Goal: Information Seeking & Learning: Learn about a topic

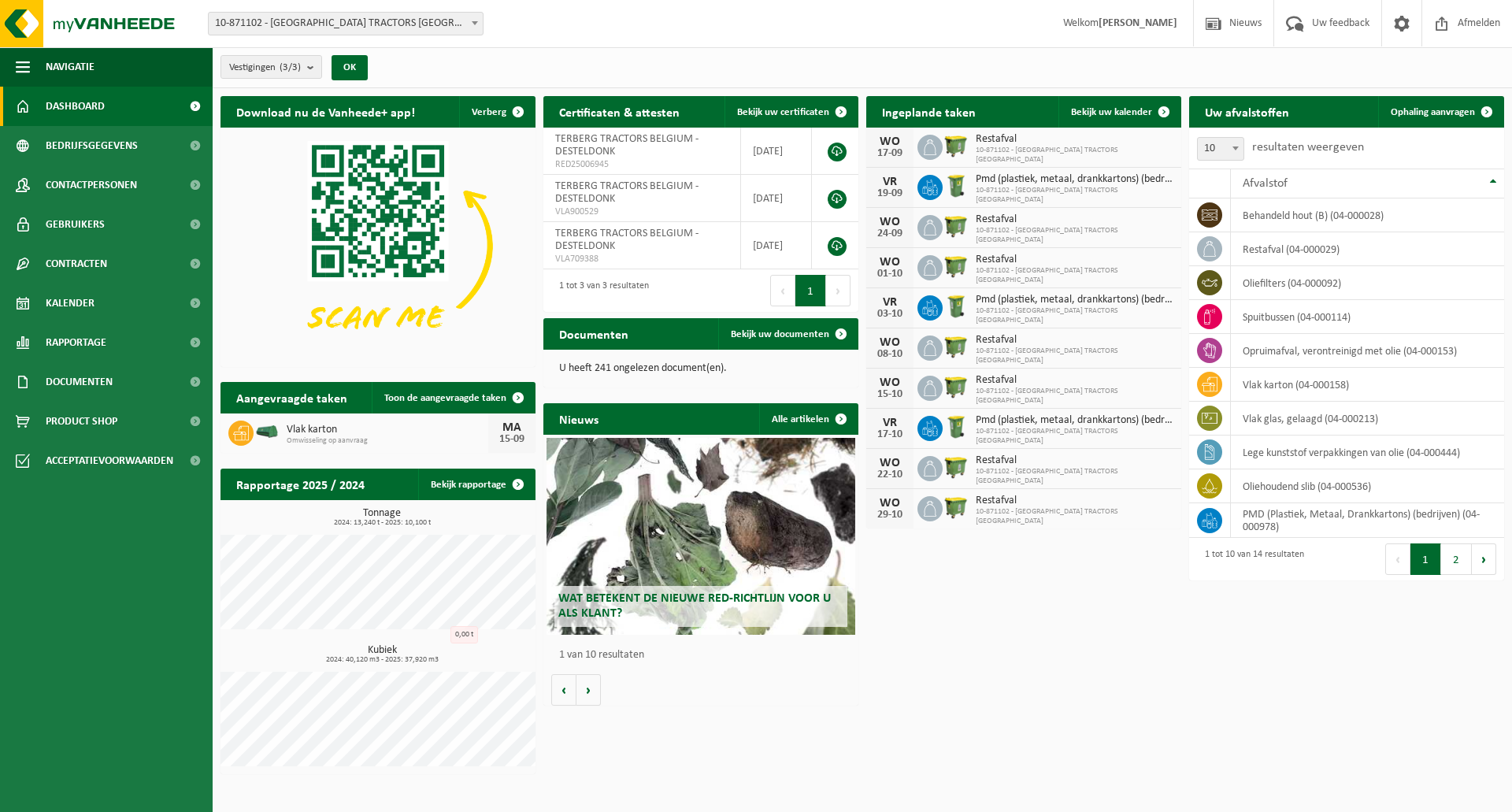
click at [716, 66] on div "Vestigingen (3/3) Alles selecteren Alles deselecteren Actieve selecteren TERBER…" at bounding box center [862, 68] width 1299 height 41
click at [480, 393] on span "Toon de aangevraagde taken" at bounding box center [446, 398] width 122 height 10
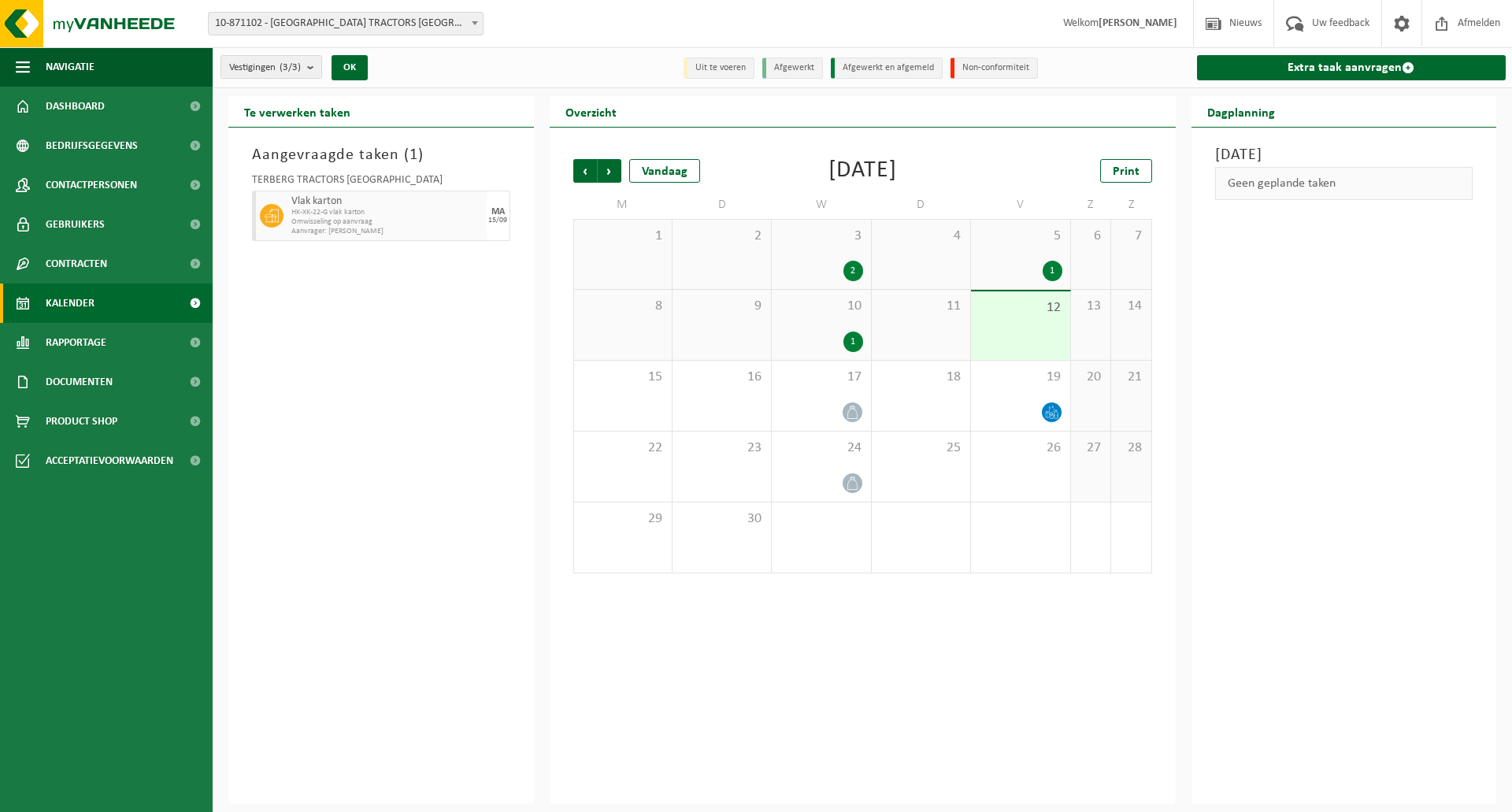
click at [444, 467] on div "Aangevraagde taken ( 1 ) TERBERG TRACTORS BELGIUM Vlak karton HK-XK-22-G vlak k…" at bounding box center [381, 466] width 305 height 677
click at [857, 404] on span at bounding box center [853, 413] width 20 height 20
click at [848, 415] on icon at bounding box center [853, 412] width 13 height 13
click at [841, 420] on div at bounding box center [821, 413] width 83 height 21
click at [1309, 346] on div "Woensdag 17 september 2025 10-871102 - TERBERG TRACTORS BELGIUM - DESTELDONK Re…" at bounding box center [1344, 466] width 305 height 677
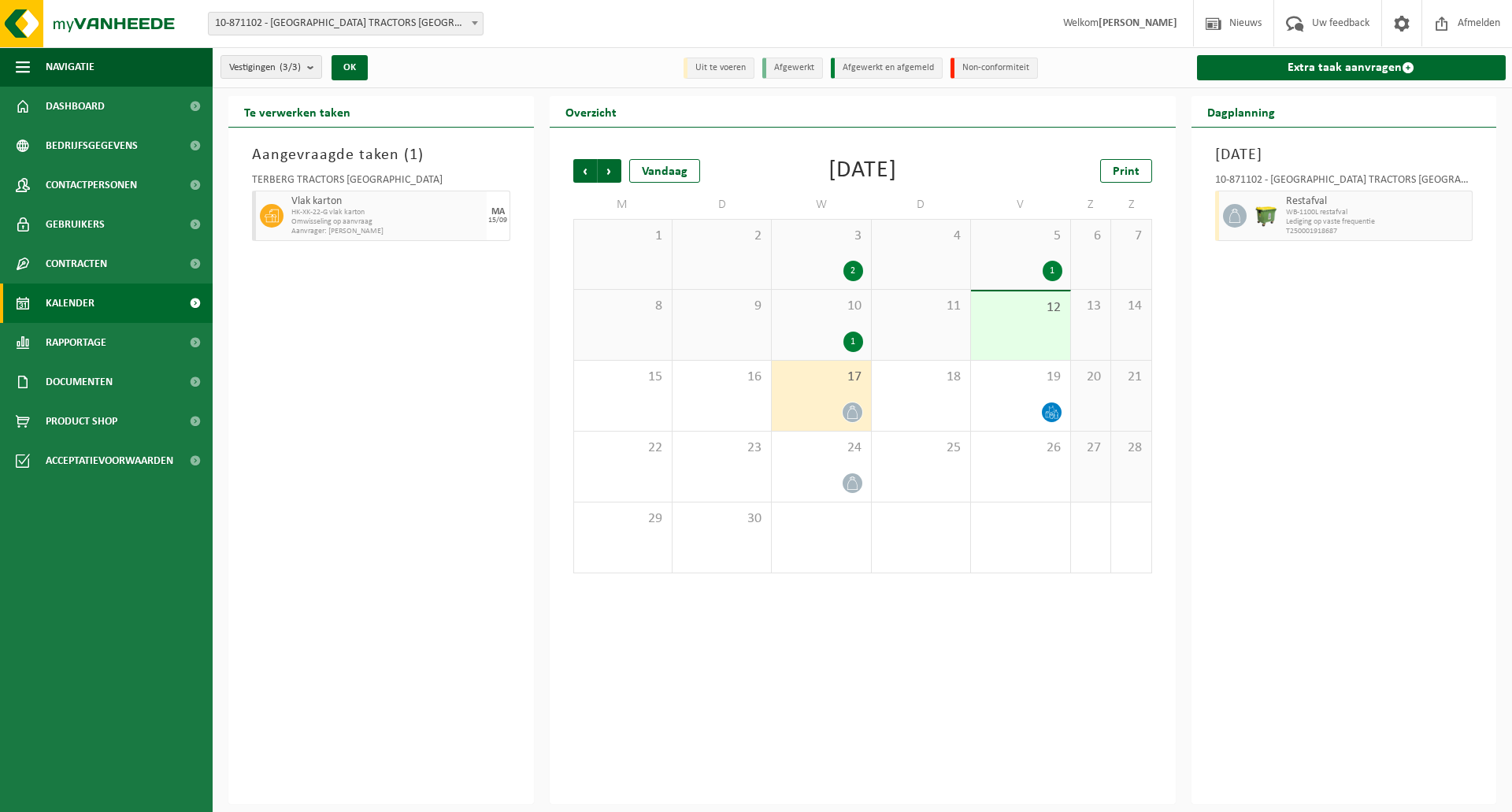
click at [1343, 350] on div "Woensdag 17 september 2025 10-871102 - TERBERG TRACTORS BELGIUM - DESTELDONK Re…" at bounding box center [1344, 466] width 305 height 677
click at [841, 715] on div "Vorige Volgende Vandaag September 2025 Print M D W D V Z Z 1 2 3 2 4 5 1 6 7 8 …" at bounding box center [862, 466] width 626 height 677
click at [101, 381] on span "Documenten" at bounding box center [78, 382] width 67 height 40
click at [88, 461] on span "Documenten" at bounding box center [77, 455] width 59 height 30
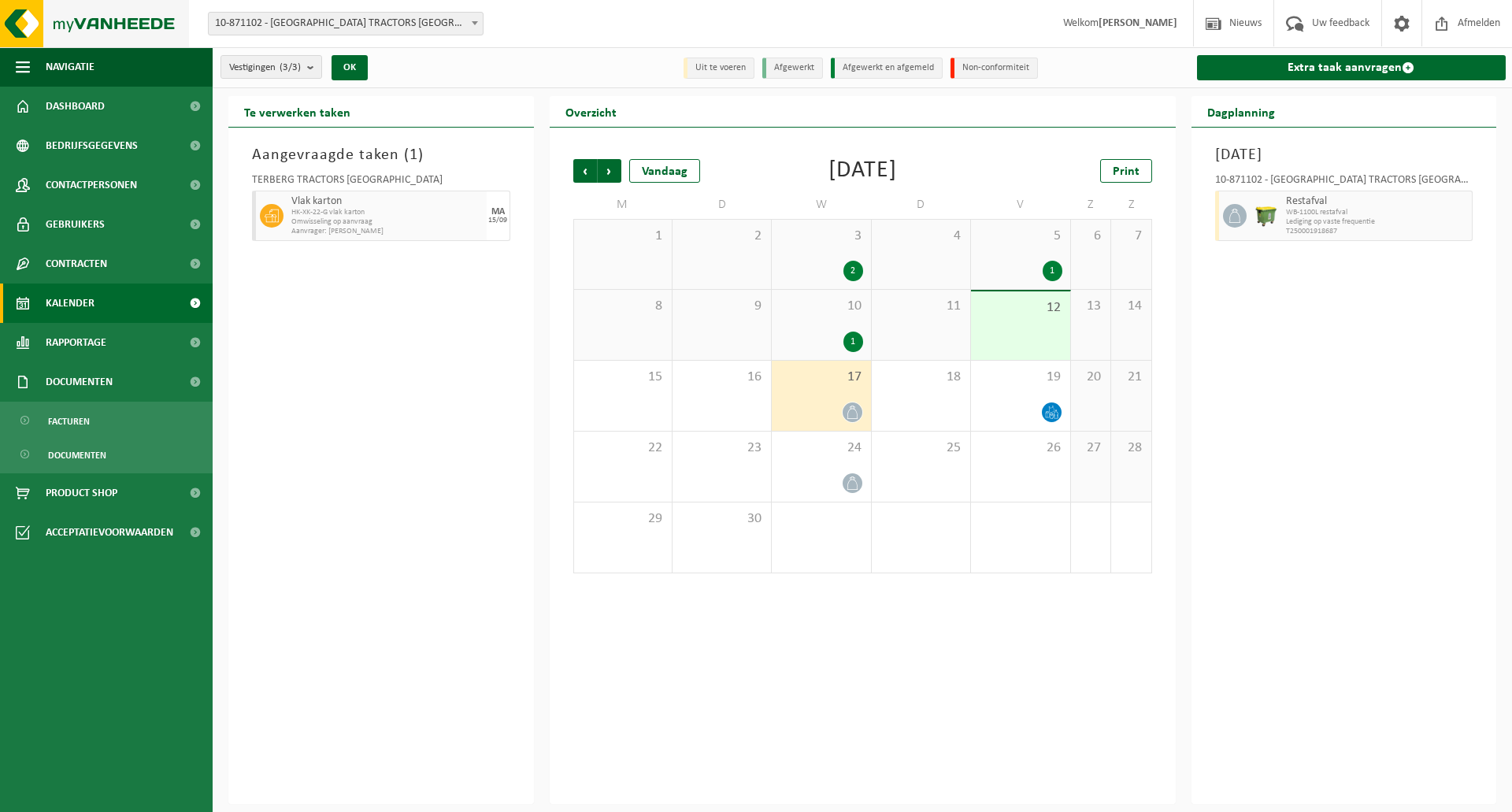
click at [77, 27] on img at bounding box center [94, 23] width 189 height 47
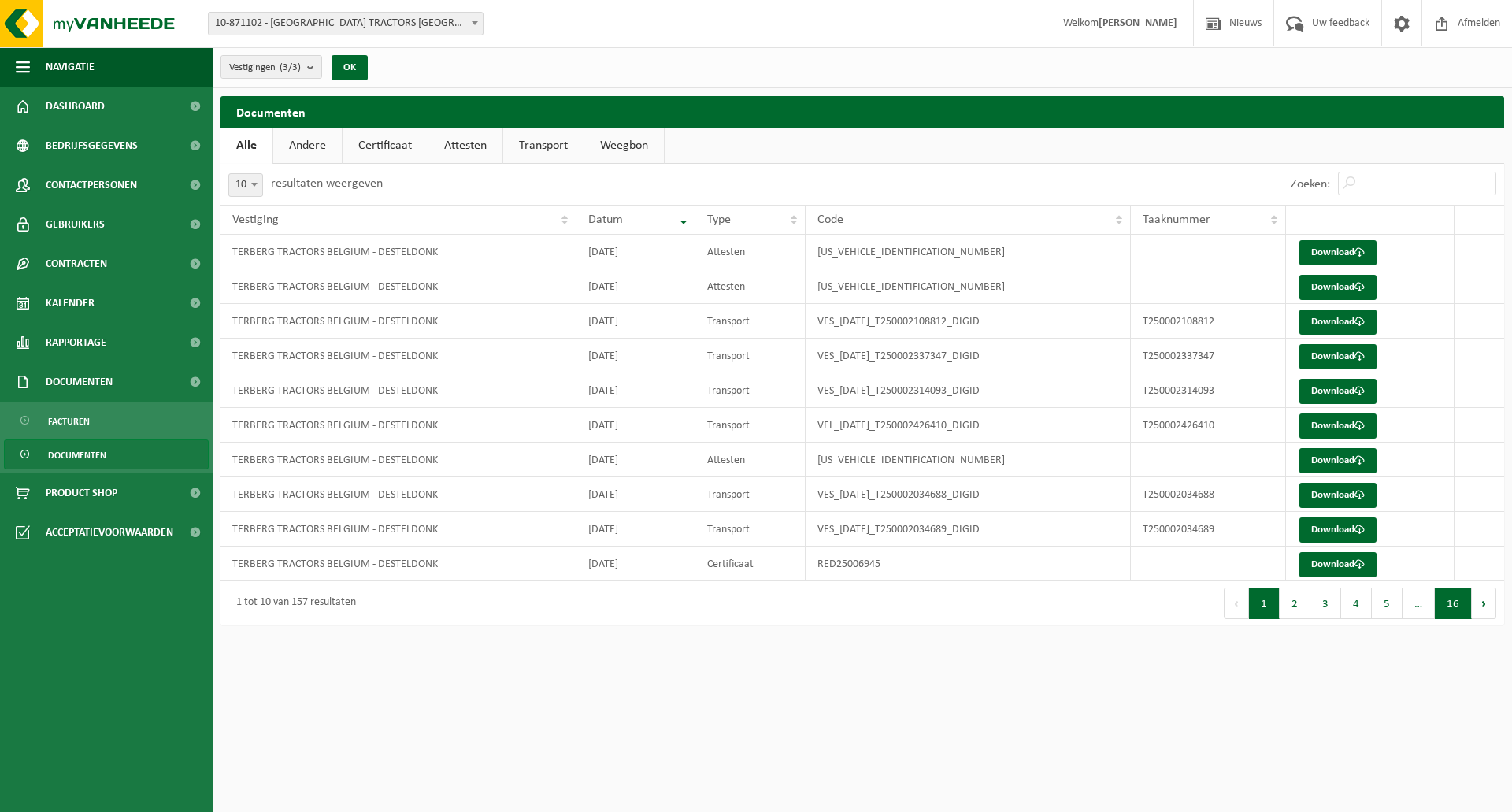
click at [1460, 611] on button "16" at bounding box center [1453, 603] width 37 height 31
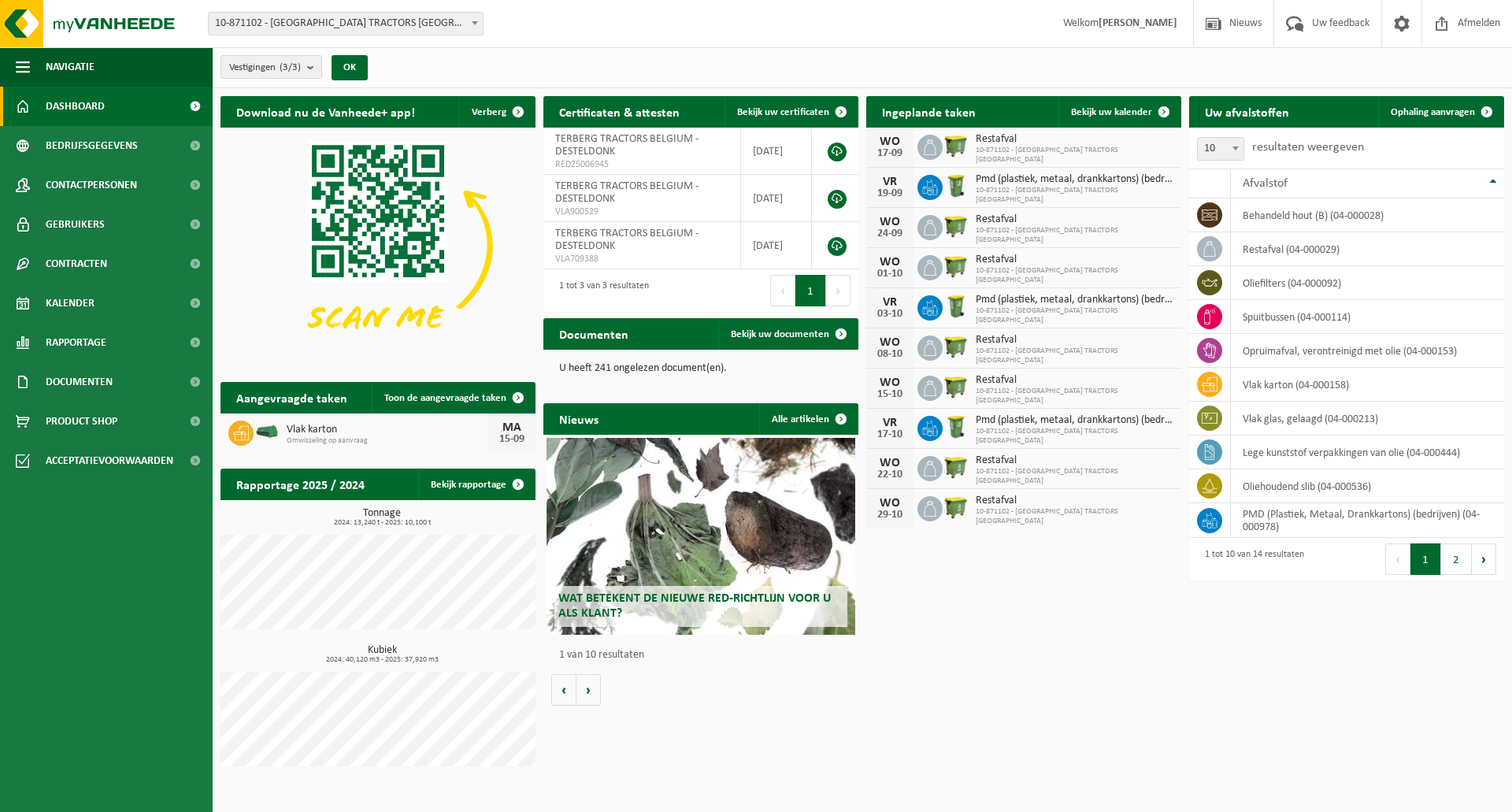
click at [786, 546] on div "Wat betekent de nieuwe RED-richtlijn voor u als klant?" at bounding box center [701, 536] width 309 height 197
